Goal: Information Seeking & Learning: Learn about a topic

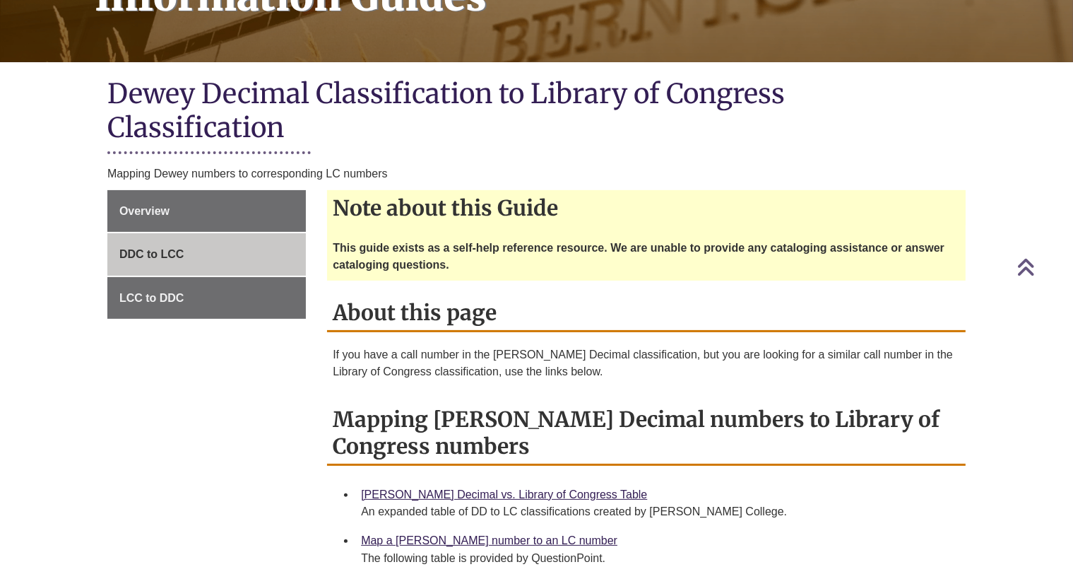
scroll to position [353, 0]
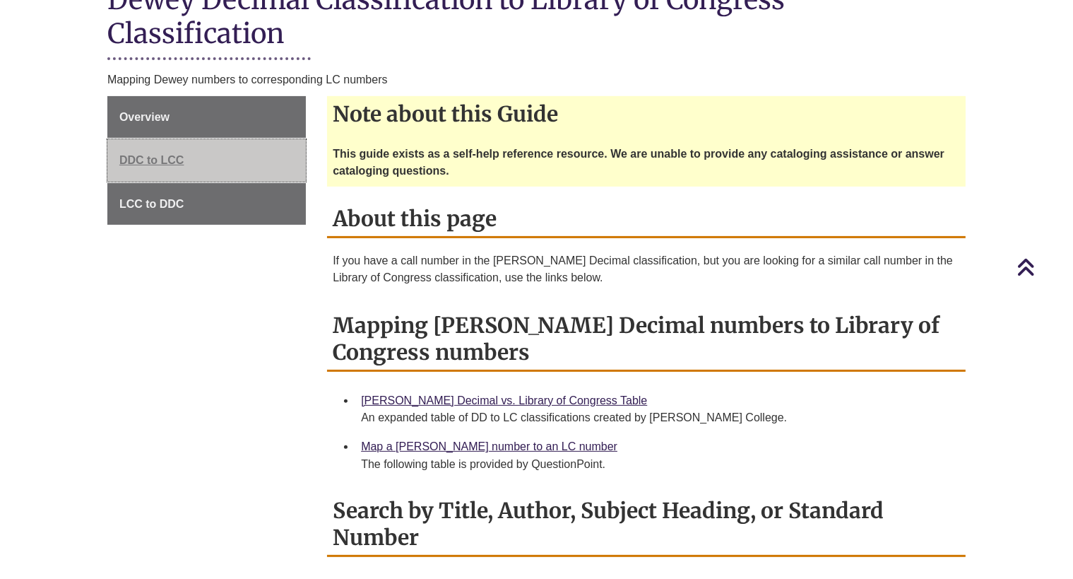
click at [146, 162] on span "DDC to LCC" at bounding box center [151, 160] width 65 height 12
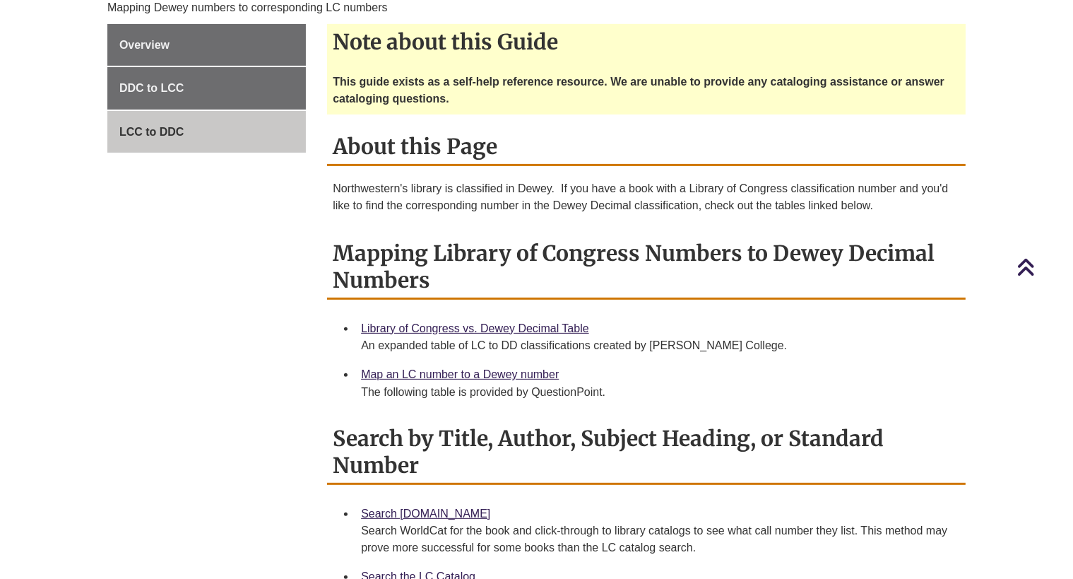
scroll to position [424, 0]
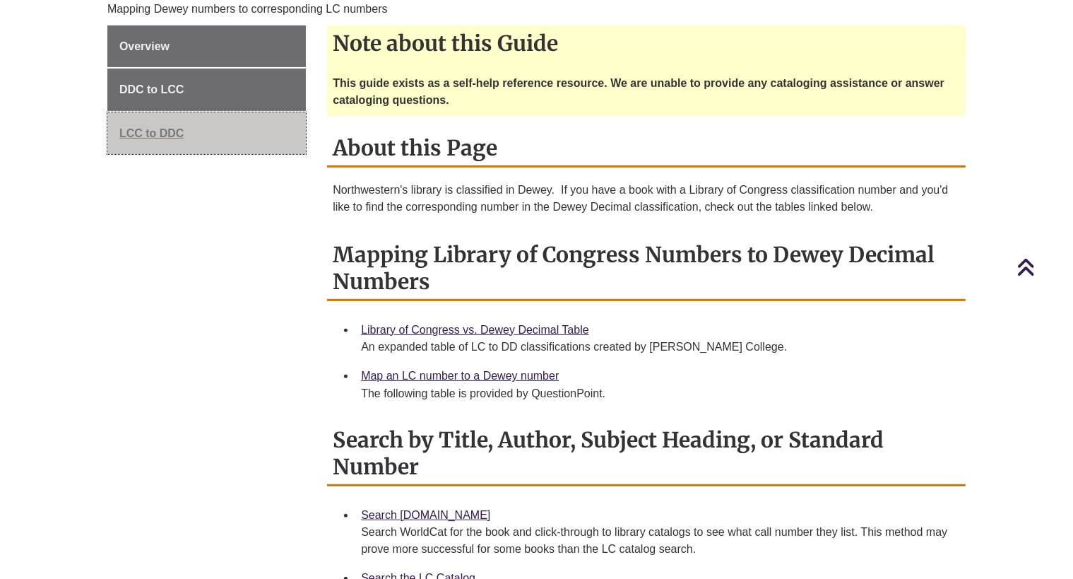
click at [158, 131] on span "LCC to DDC" at bounding box center [151, 133] width 65 height 12
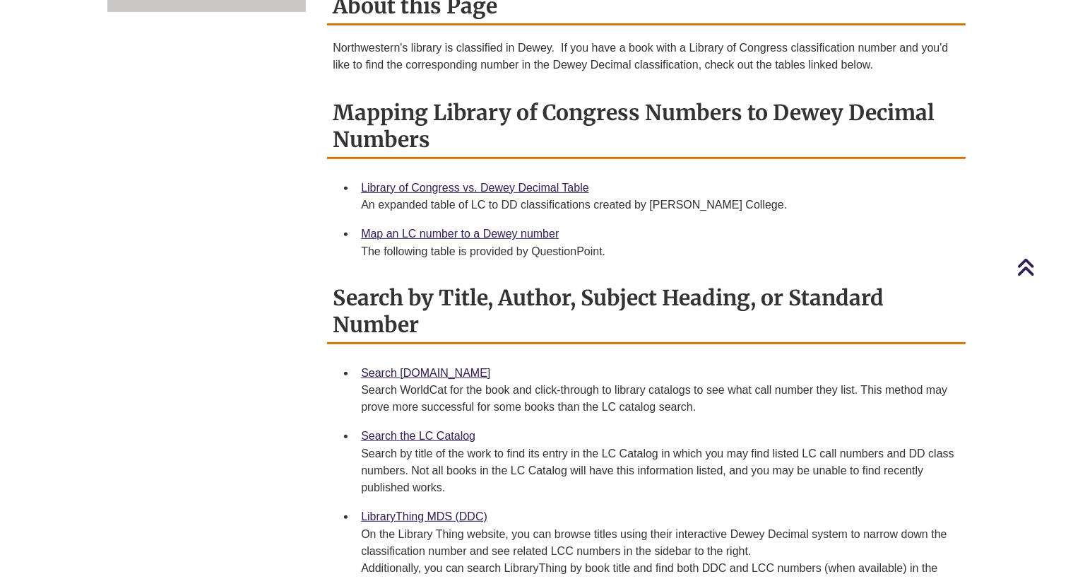
scroll to position [565, 0]
click at [506, 187] on link "Library of Congress vs. Dewey Decimal Table" at bounding box center [475, 188] width 228 height 12
click at [425, 430] on link "Search the LC Catalog" at bounding box center [418, 436] width 114 height 12
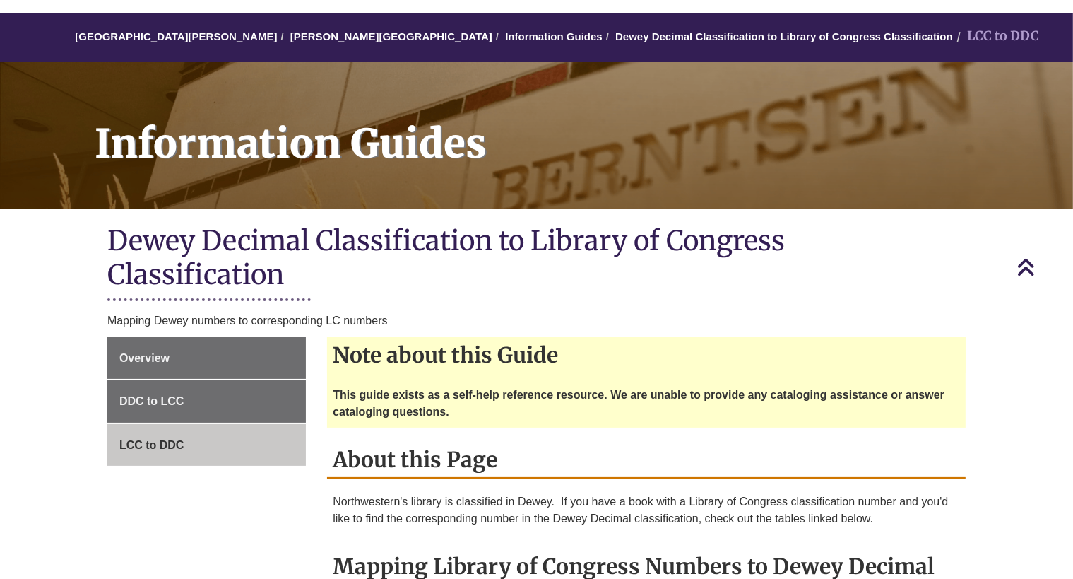
scroll to position [0, 0]
